Goal: Navigation & Orientation: Find specific page/section

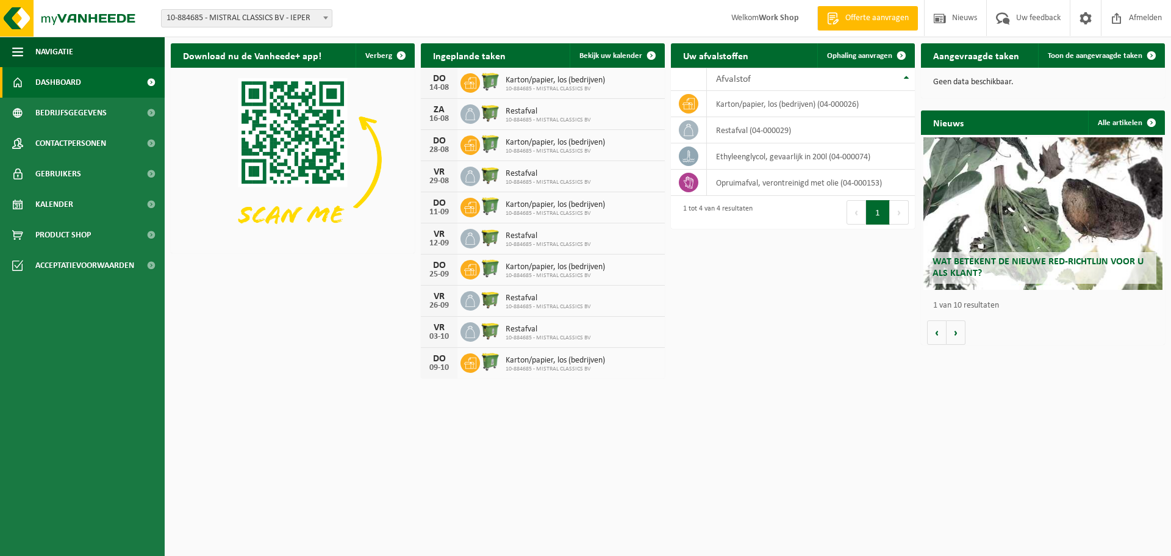
click at [1026, 266] on span "Wat betekent de nieuwe RED-richtlijn voor u als klant?" at bounding box center [1038, 267] width 211 height 21
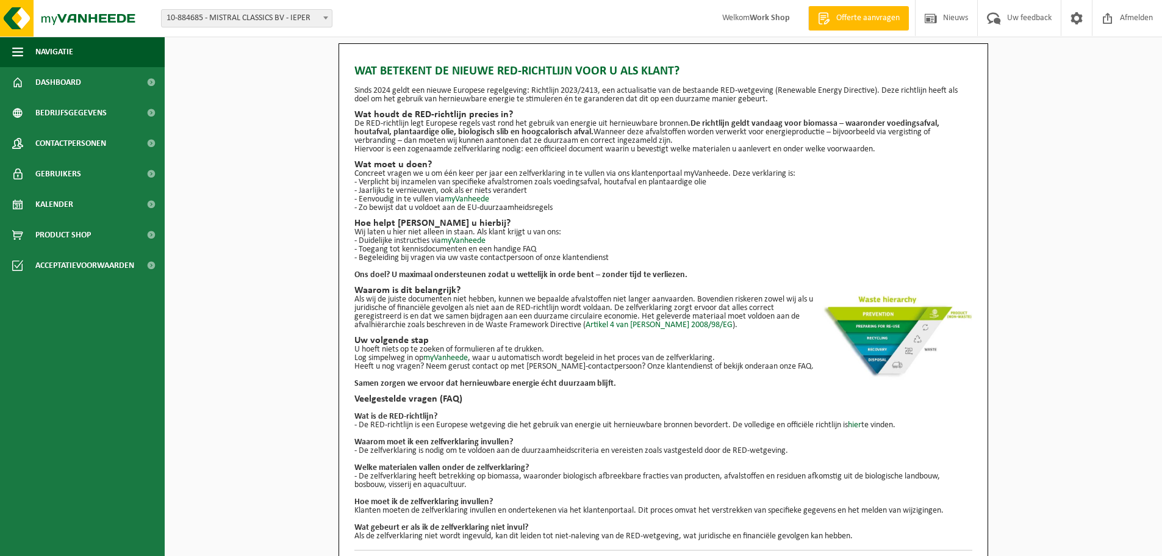
scroll to position [22, 0]
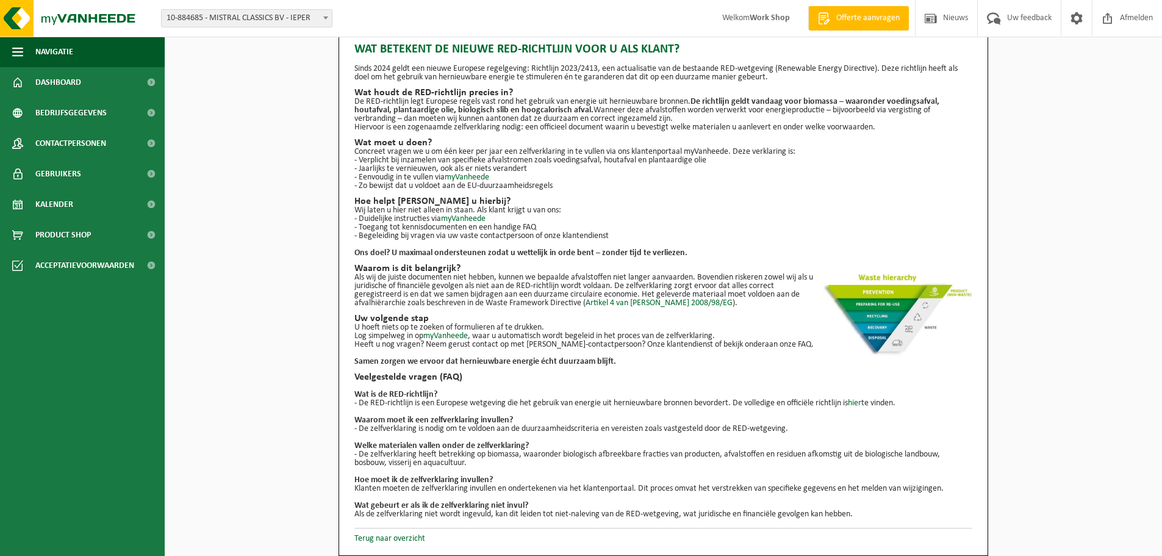
click at [381, 532] on p "Terug naar overzicht" at bounding box center [663, 535] width 618 height 15
click at [403, 534] on link "Terug naar overzicht" at bounding box center [389, 538] width 71 height 9
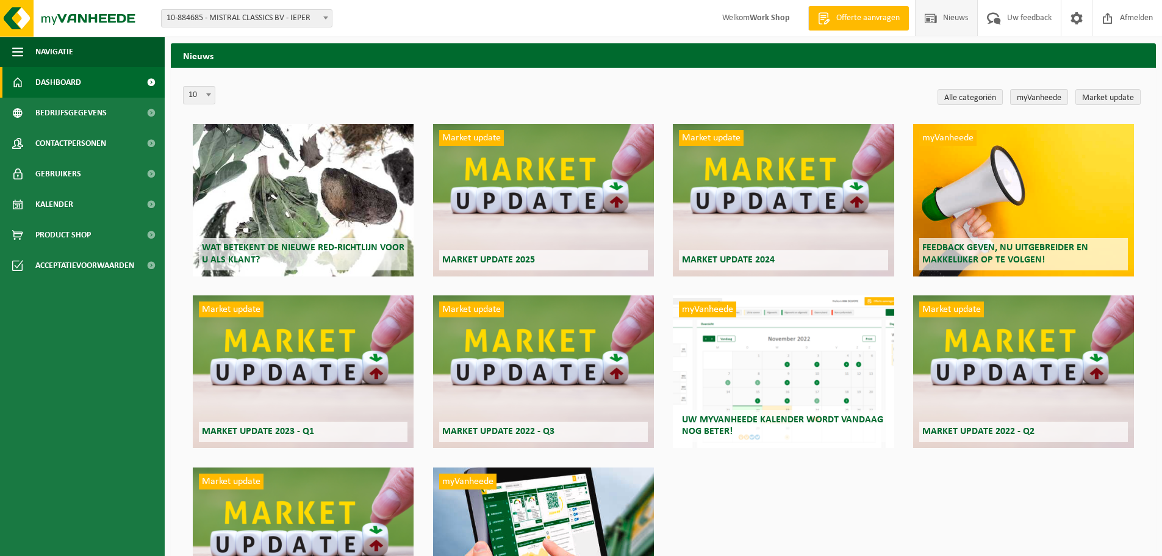
click at [80, 83] on span "Dashboard" at bounding box center [58, 82] width 46 height 30
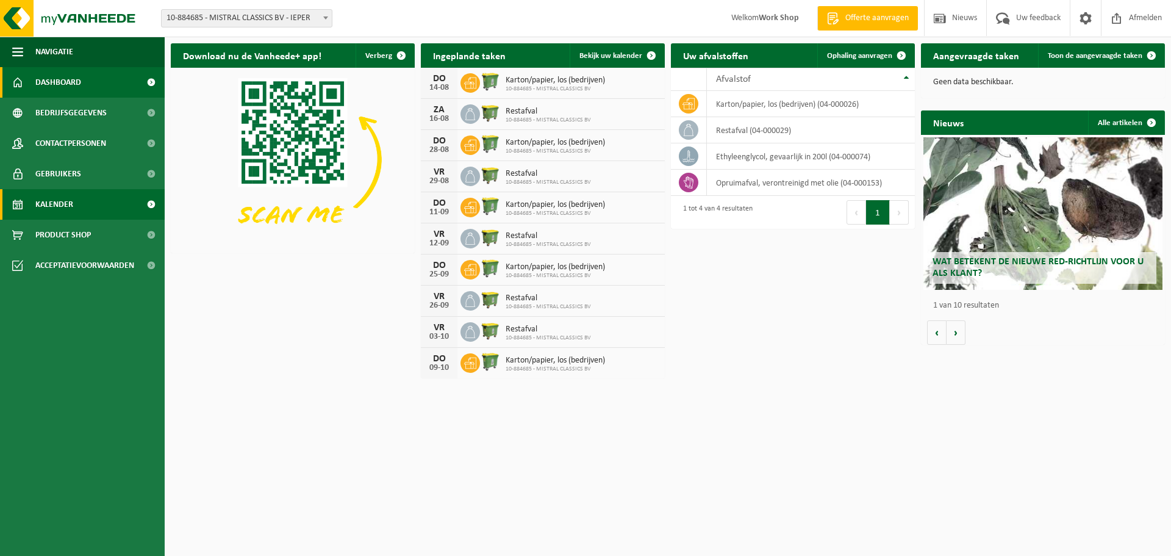
click at [115, 203] on link "Kalender" at bounding box center [82, 204] width 165 height 30
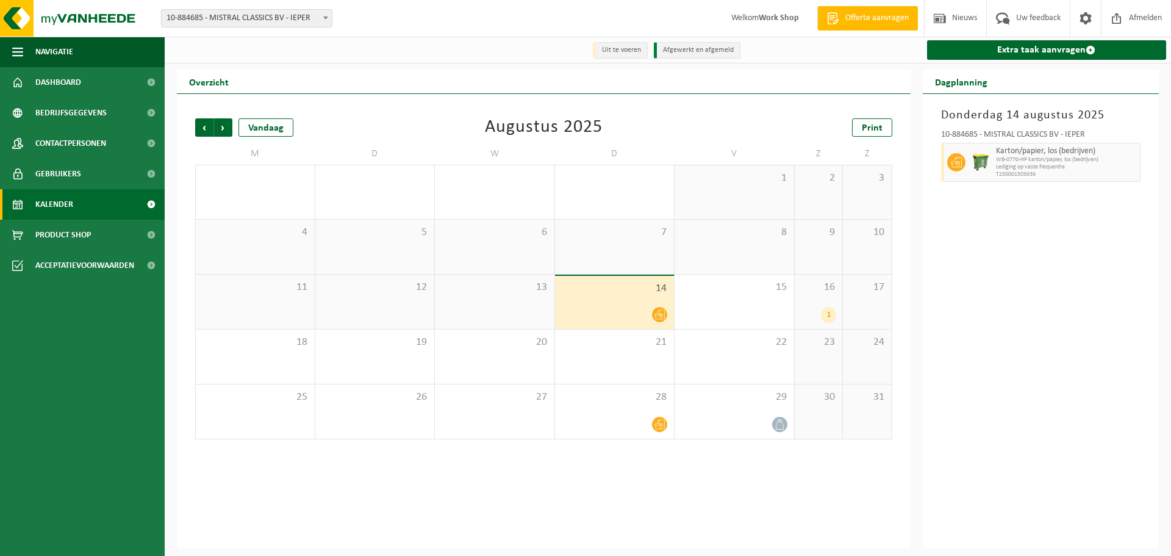
click at [829, 314] on div "1" at bounding box center [828, 315] width 15 height 16
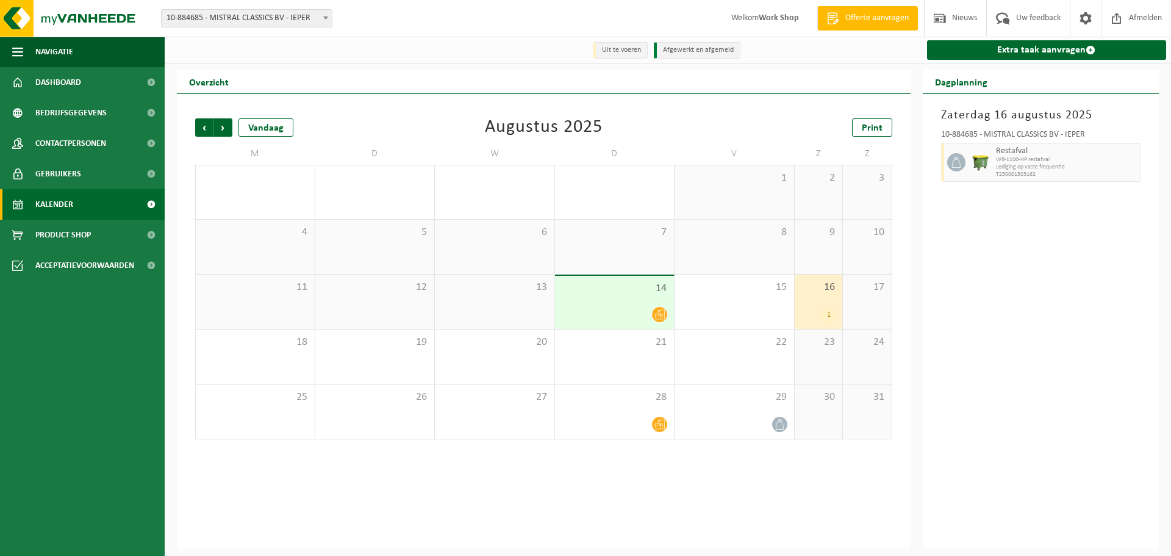
click at [981, 281] on div "[DATE] 10-884685 - MISTRAL CLASSICS BV - IEPER Restafval WB-1100-HP restafval L…" at bounding box center [1041, 321] width 237 height 454
click at [1005, 232] on div "[DATE] 10-884685 - MISTRAL CLASSICS BV - IEPER Restafval WB-1100-HP restafval L…" at bounding box center [1041, 321] width 237 height 454
click at [967, 332] on div "[DATE] 10-884685 - MISTRAL CLASSICS BV - IEPER Restafval WB-1100-HP restafval L…" at bounding box center [1041, 321] width 237 height 454
click at [722, 212] on div "1" at bounding box center [735, 192] width 120 height 54
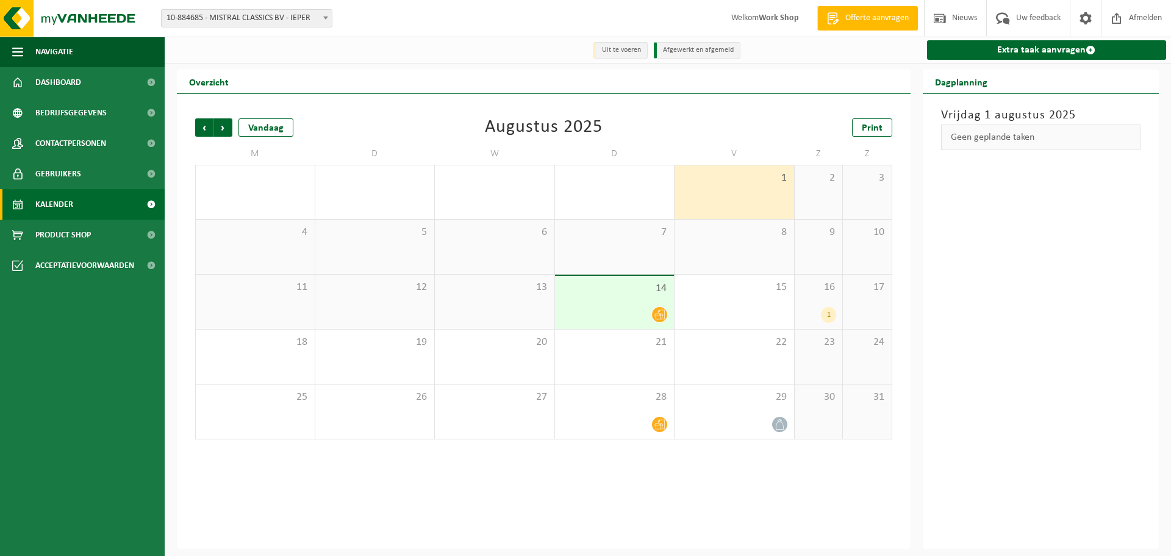
click at [1024, 348] on div "[DATE] Geen geplande taken" at bounding box center [1041, 321] width 237 height 454
click at [257, 125] on div "Vandaag" at bounding box center [265, 127] width 55 height 18
